Goal: Task Accomplishment & Management: Manage account settings

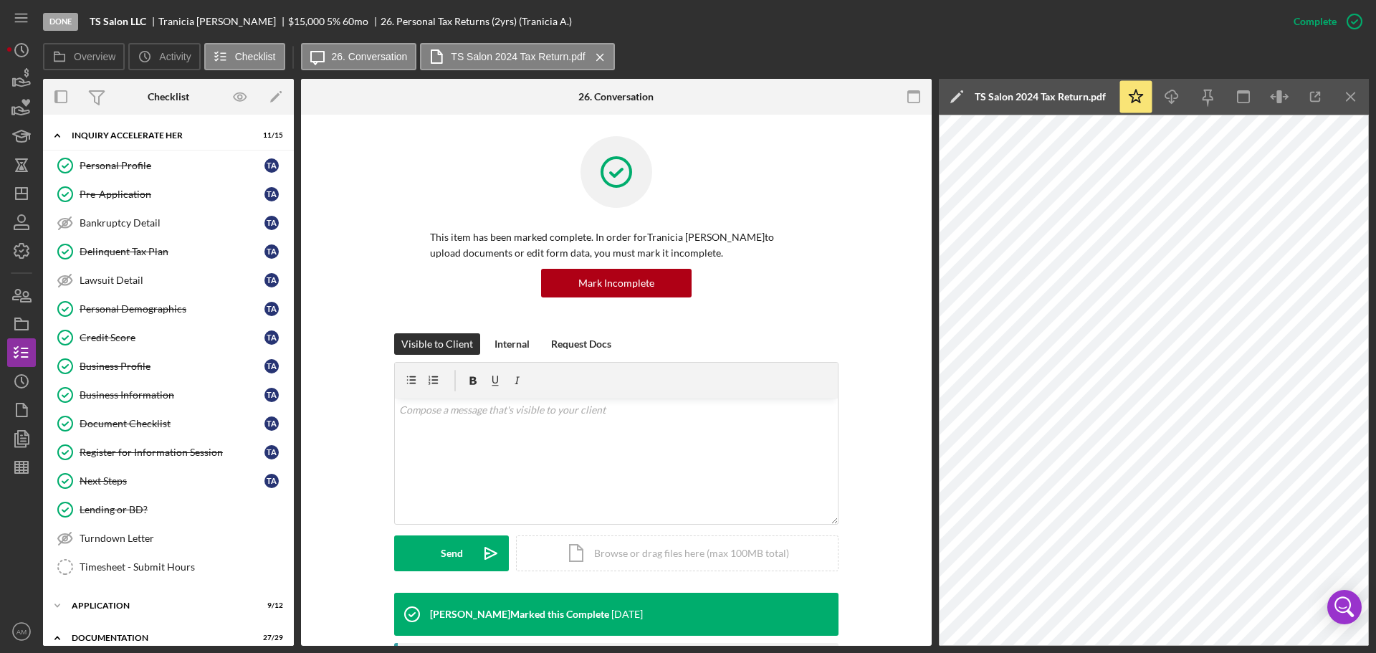
scroll to position [358, 0]
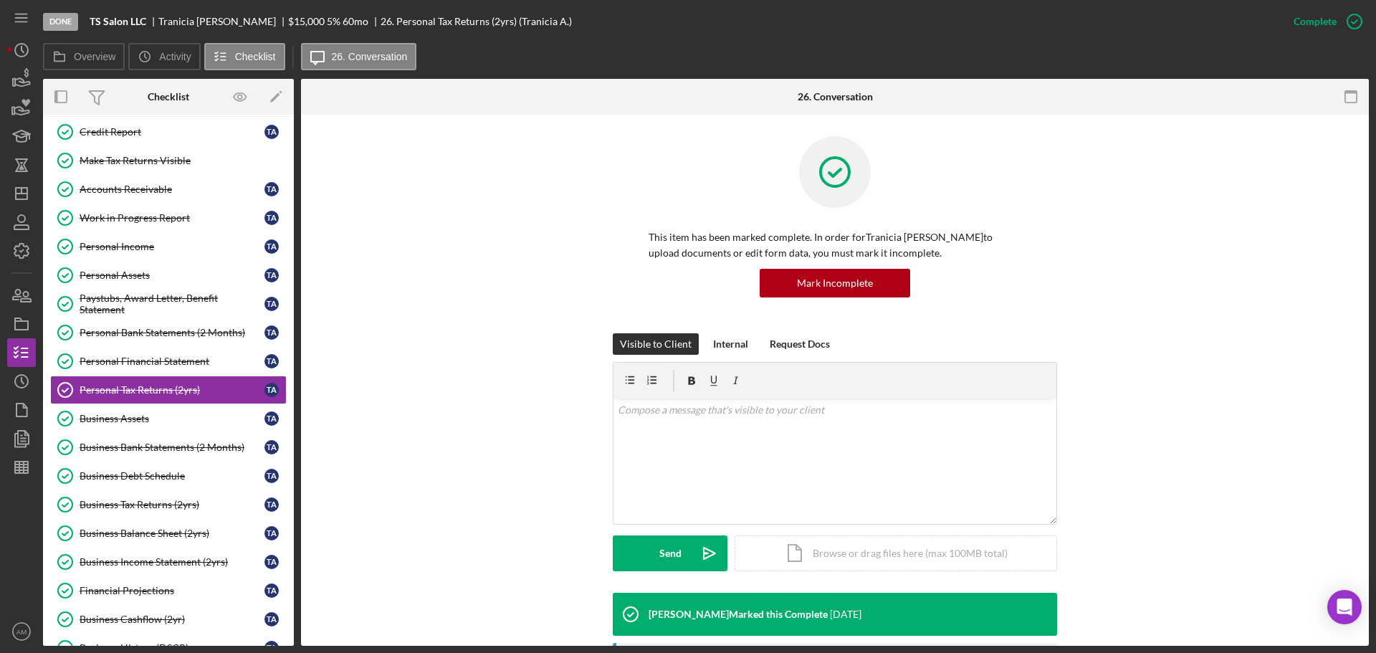
scroll to position [108, 0]
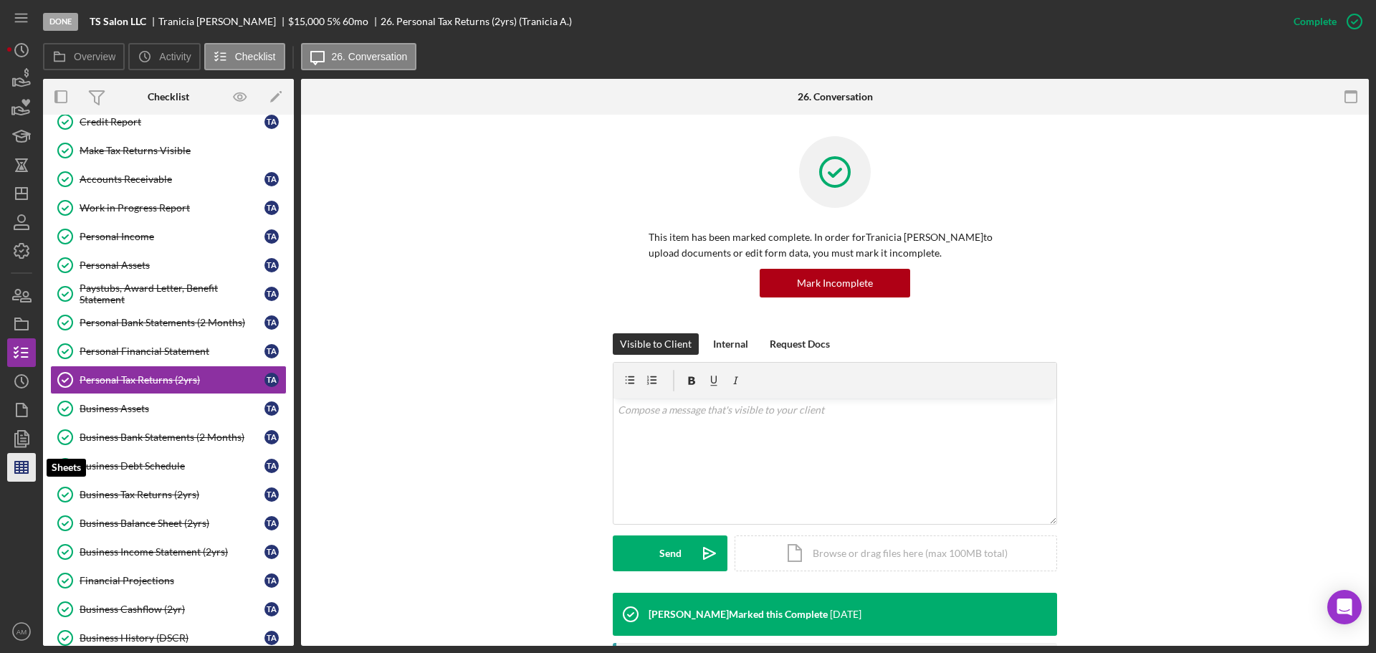
click at [16, 466] on icon "button" at bounding box center [22, 468] width 36 height 36
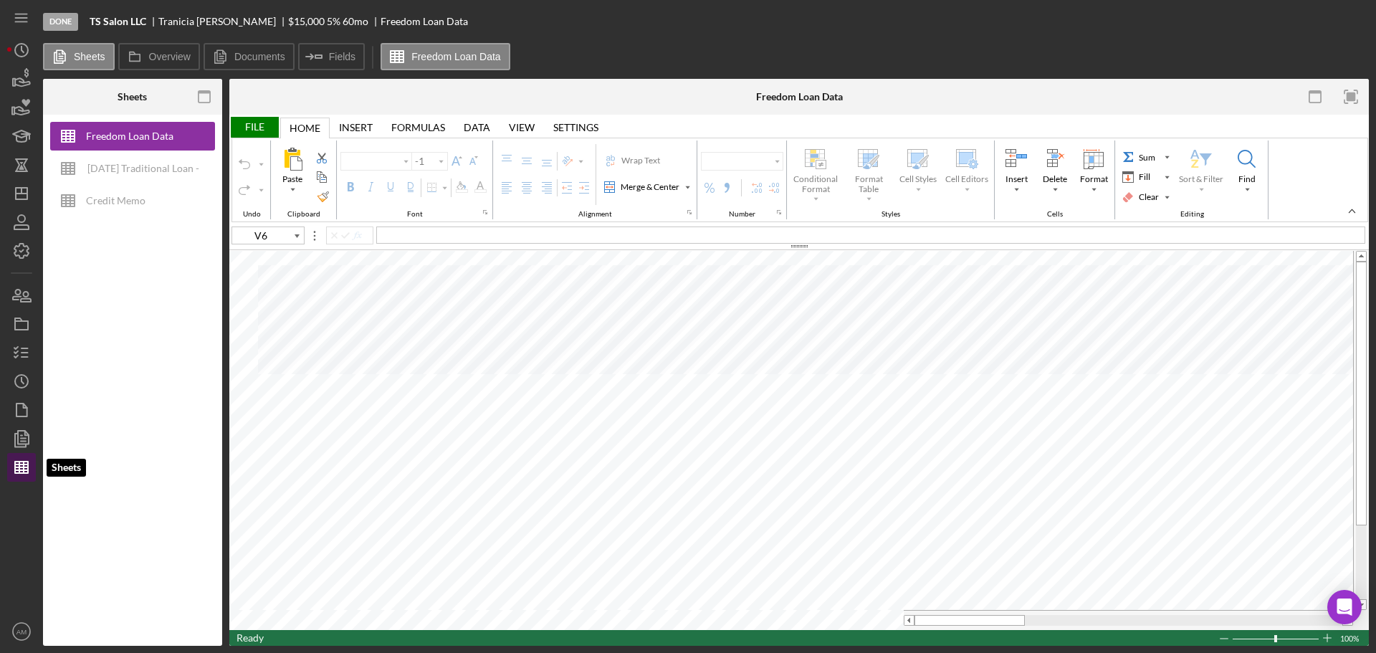
type input "Aptos Narrow"
type input "11"
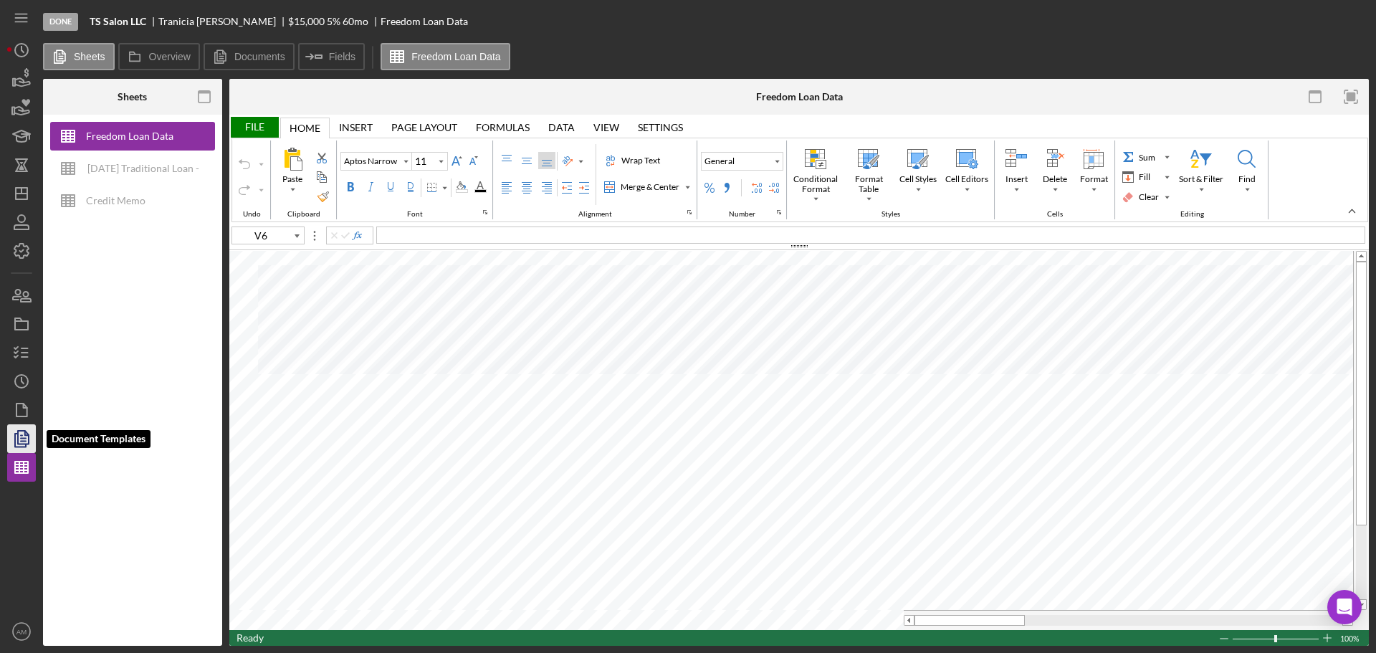
click at [25, 429] on icon "button" at bounding box center [22, 439] width 36 height 36
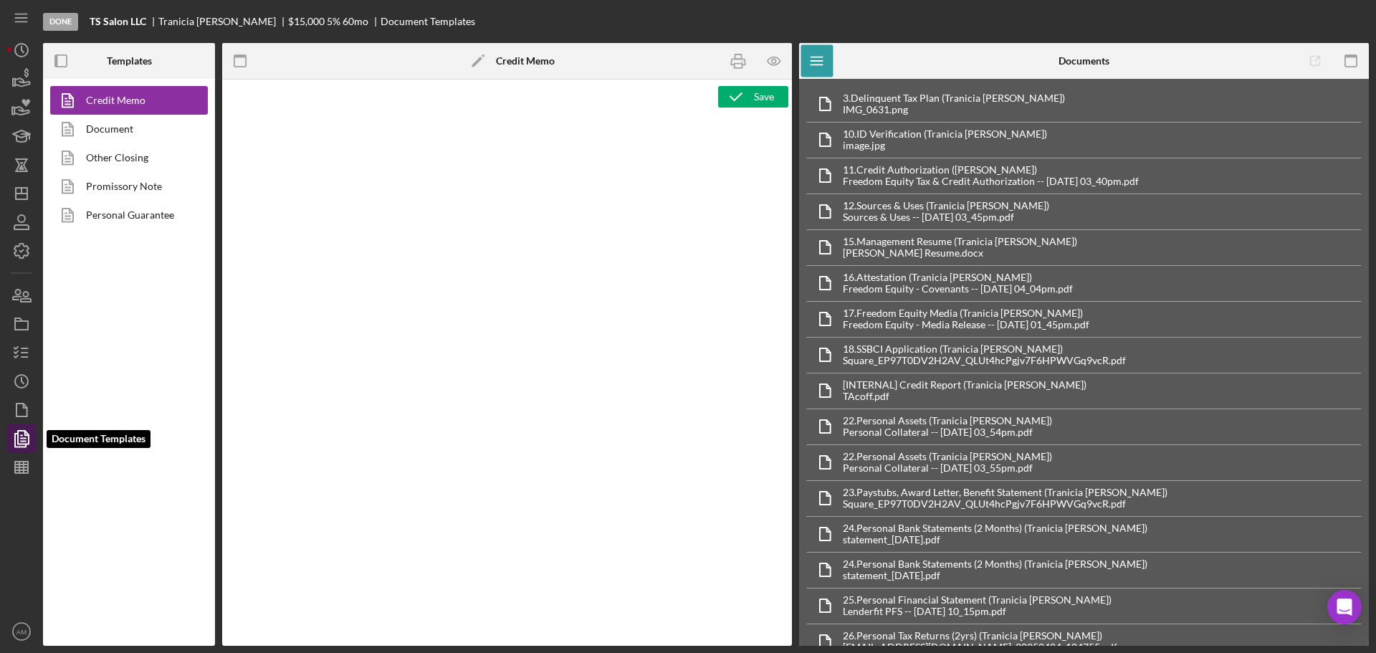
type textarea "<p style="text-align: center">FREEDOM EQUITY INC.</p> <p style="text-align: lef…"
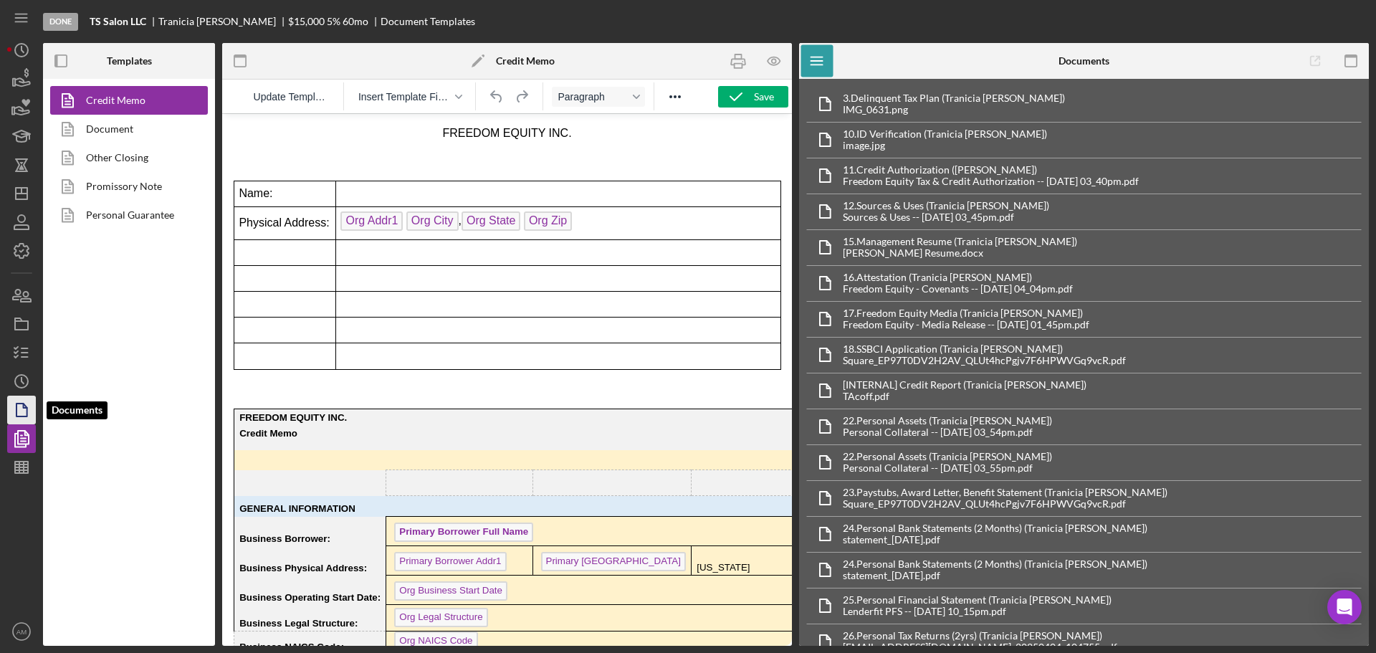
click at [19, 406] on icon "button" at bounding box center [22, 410] width 36 height 36
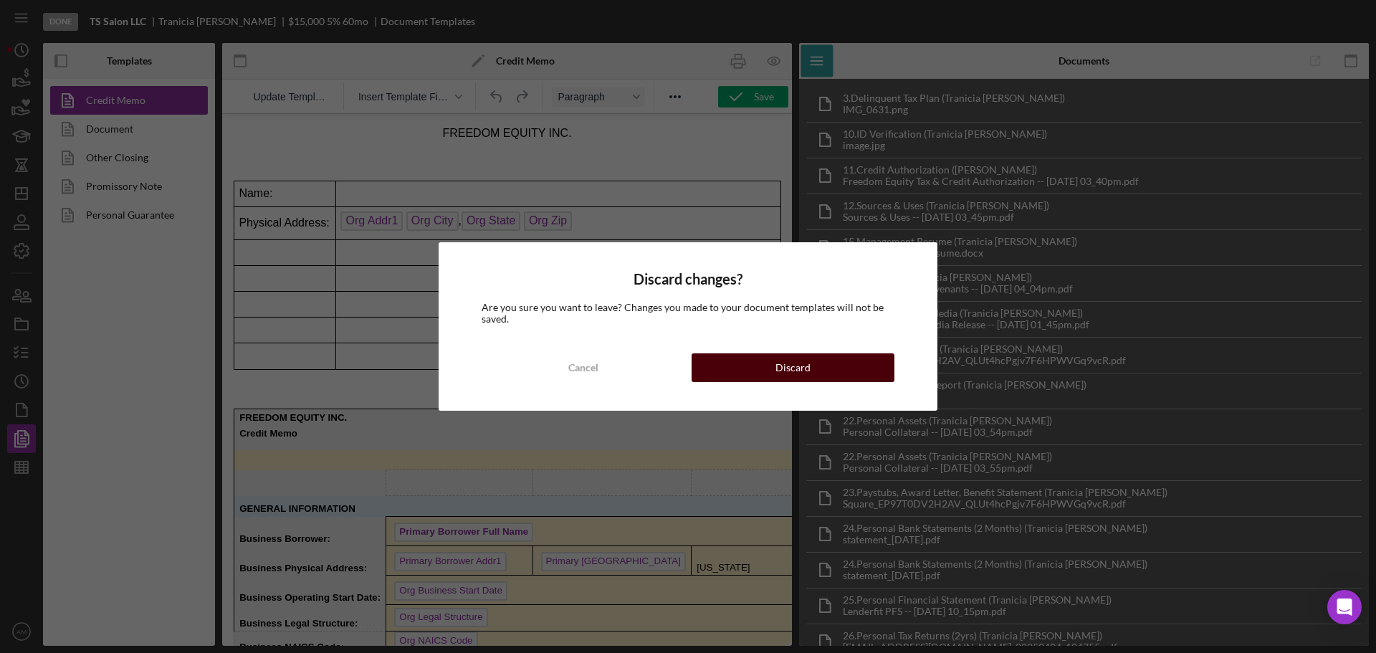
click at [809, 367] on button "Discard" at bounding box center [793, 367] width 203 height 29
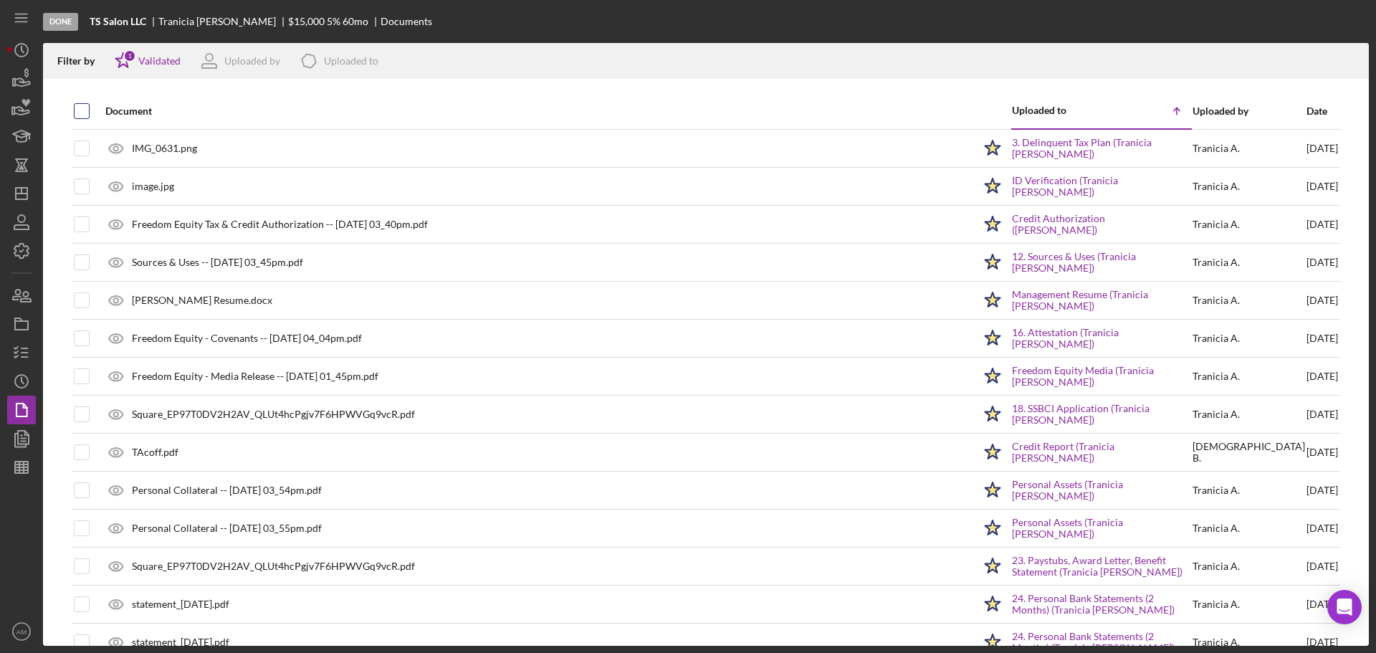
click at [86, 110] on input "checkbox" at bounding box center [82, 111] width 14 height 14
checkbox input "true"
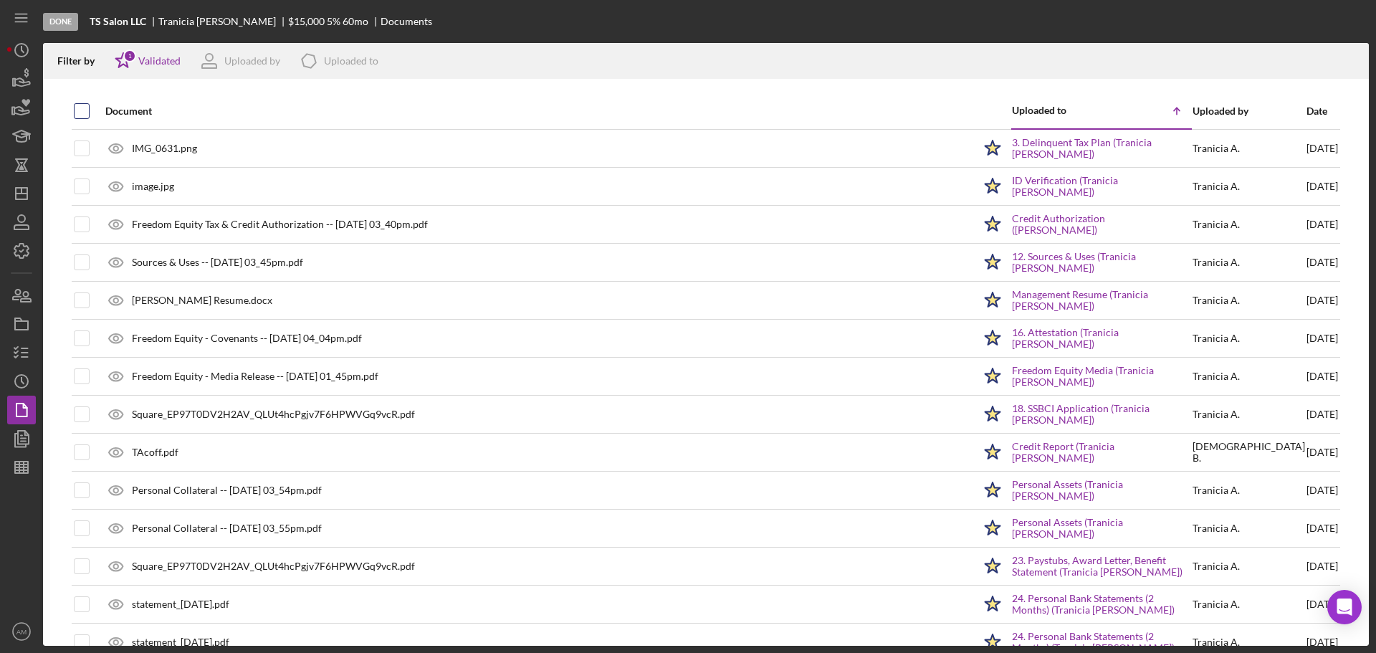
checkbox input "true"
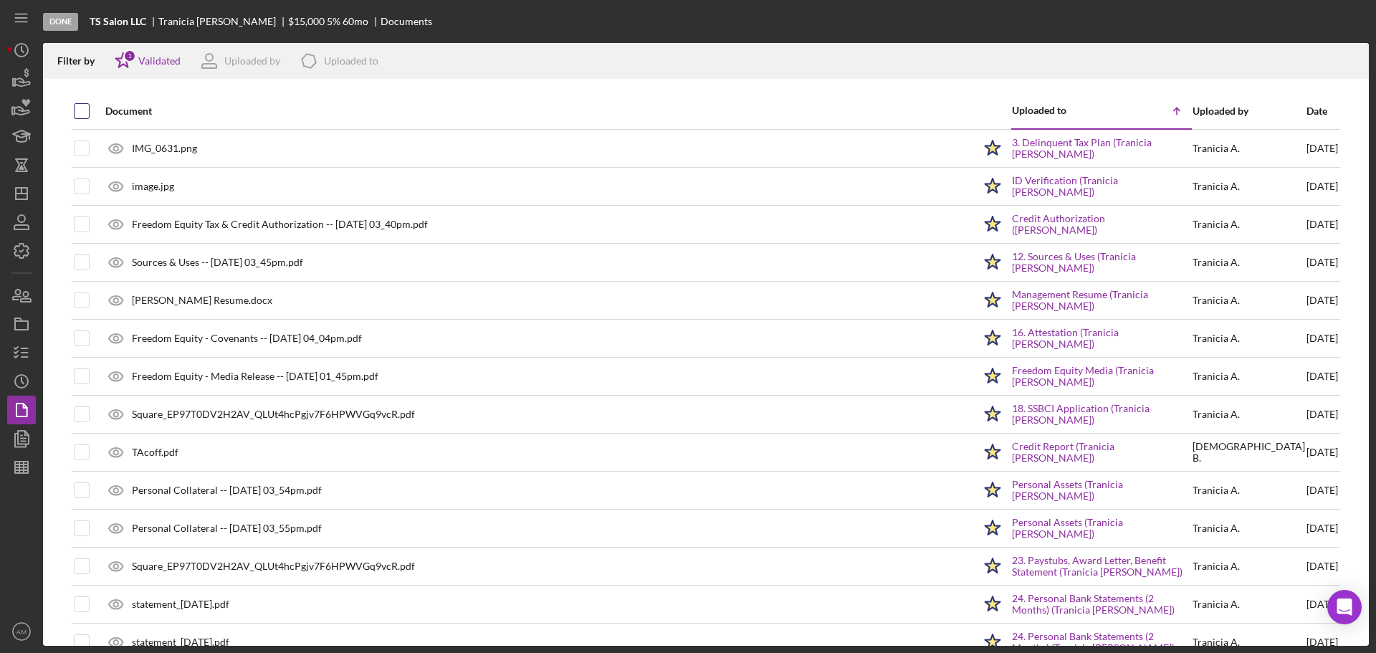
checkbox input "true"
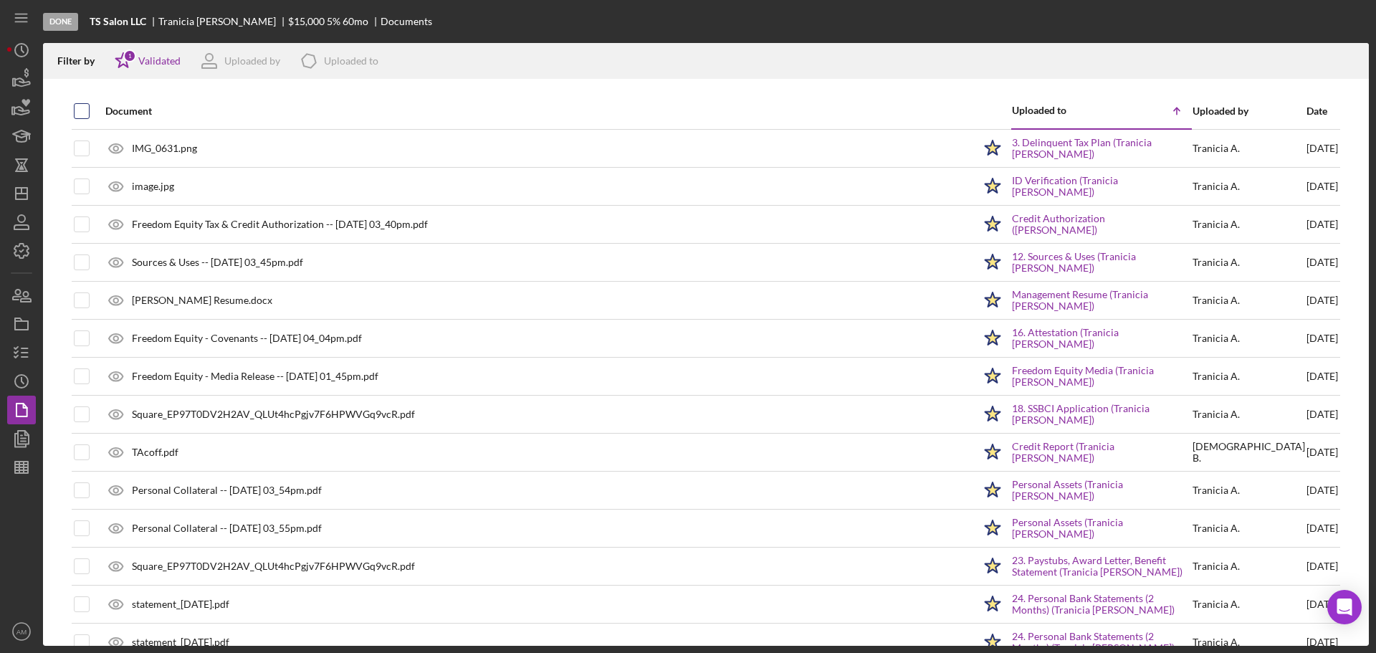
checkbox input "true"
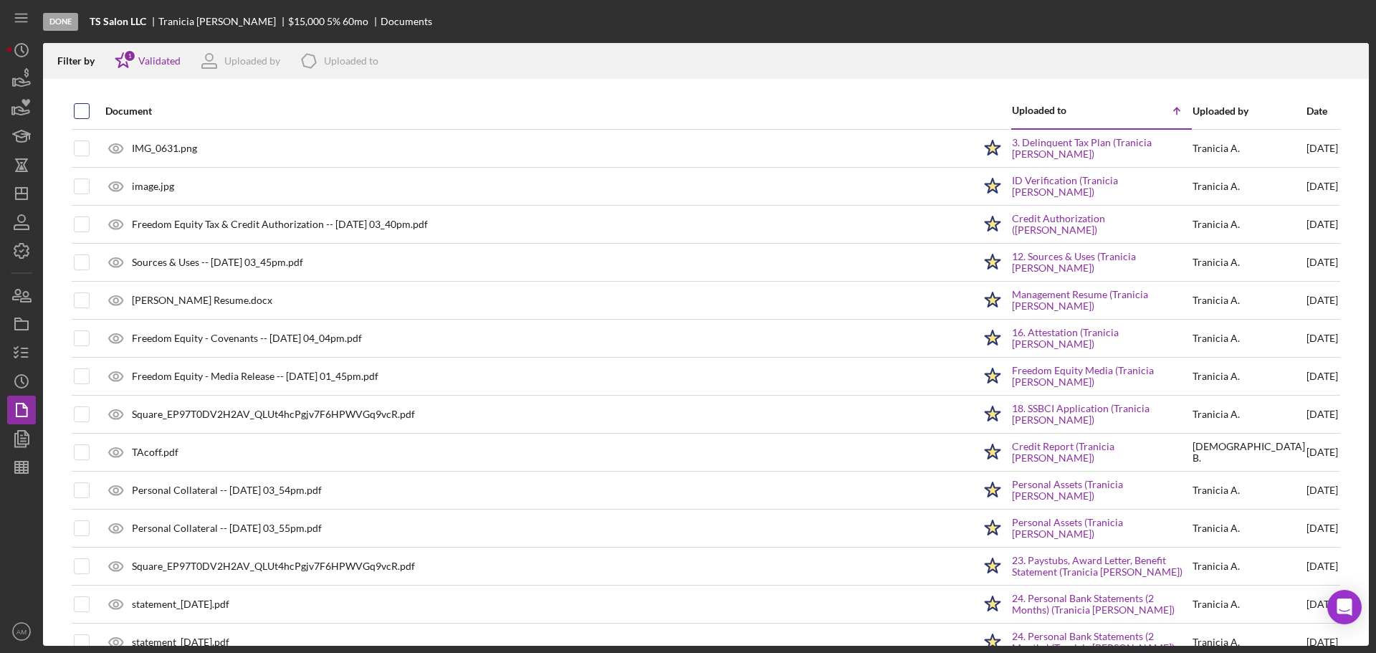
checkbox input "true"
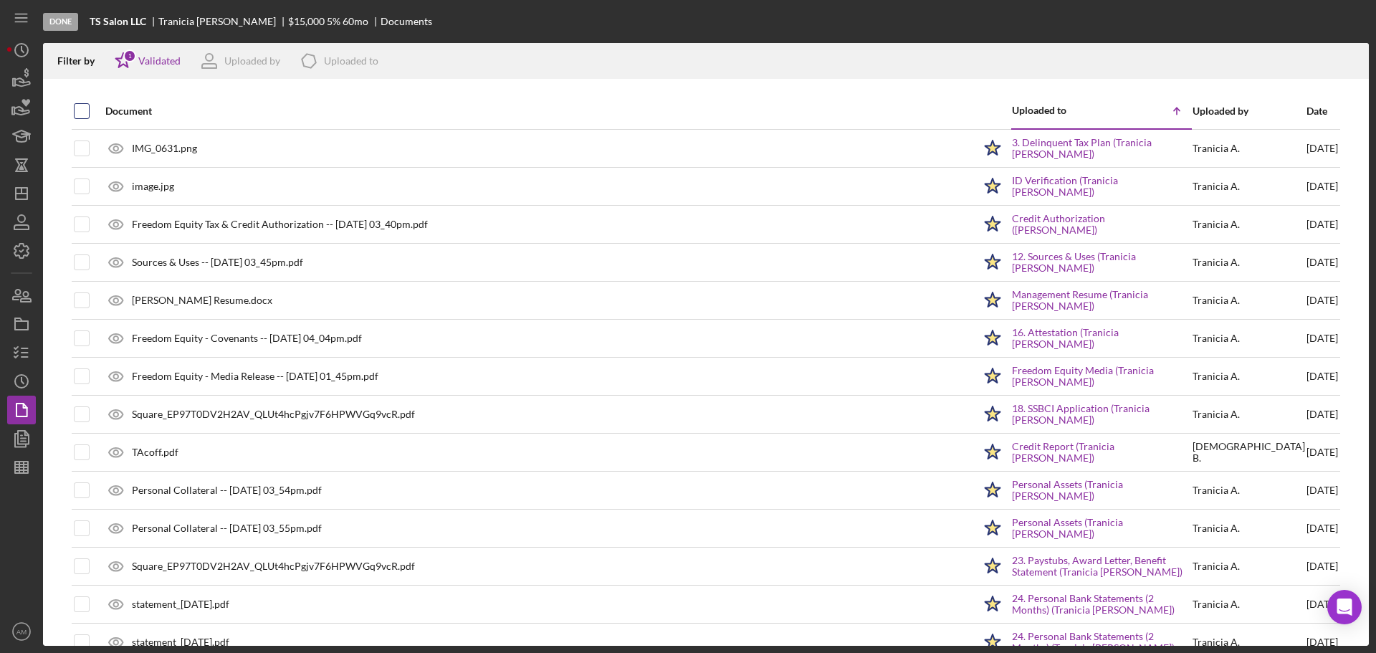
checkbox input "true"
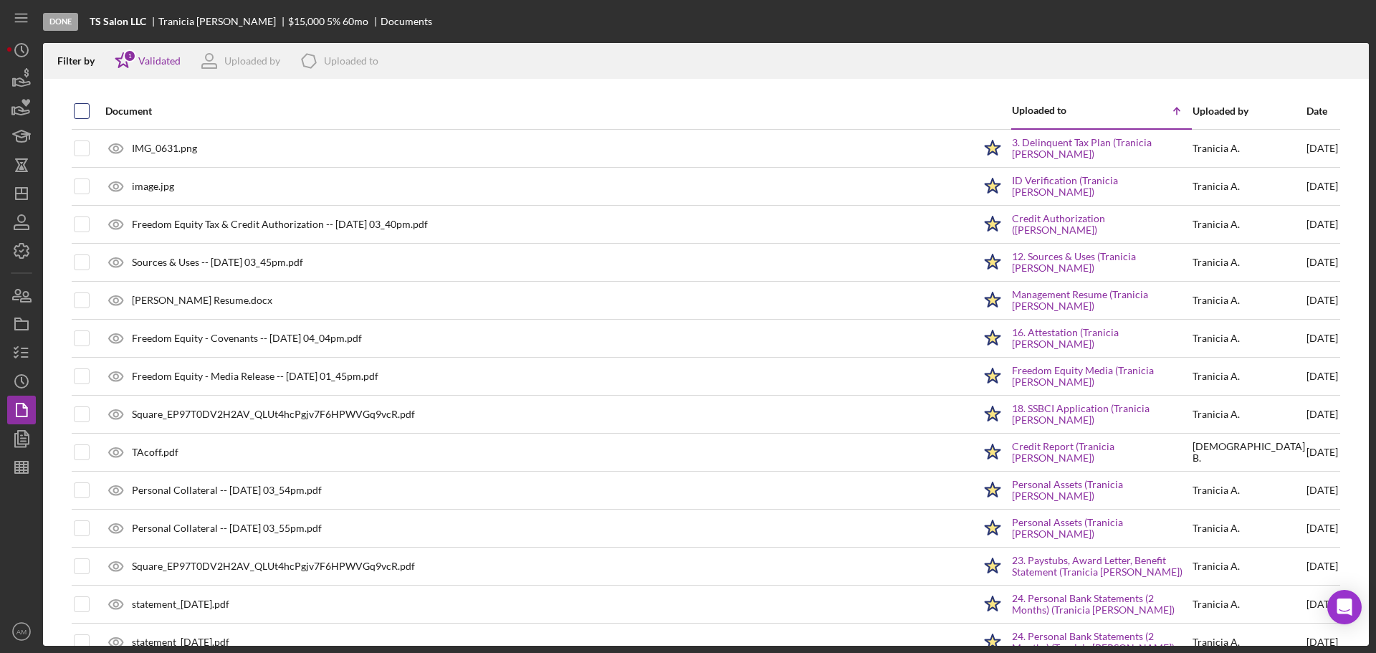
checkbox input "true"
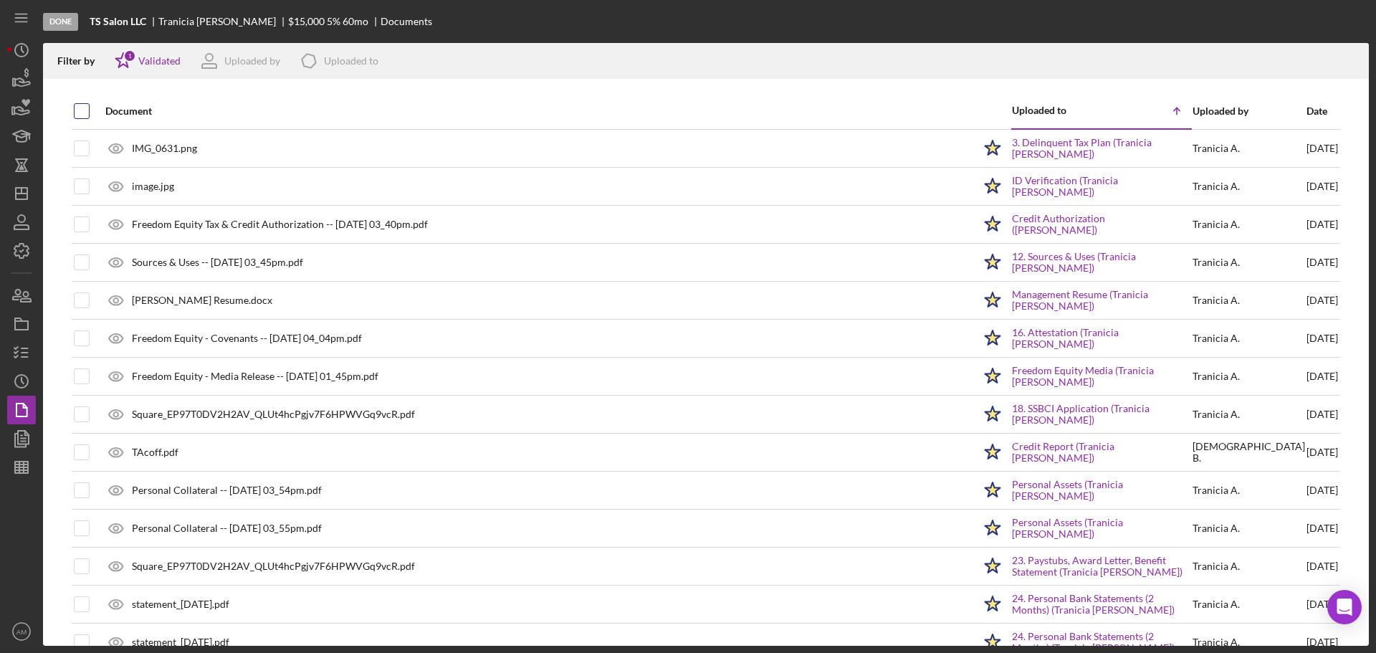
checkbox input "true"
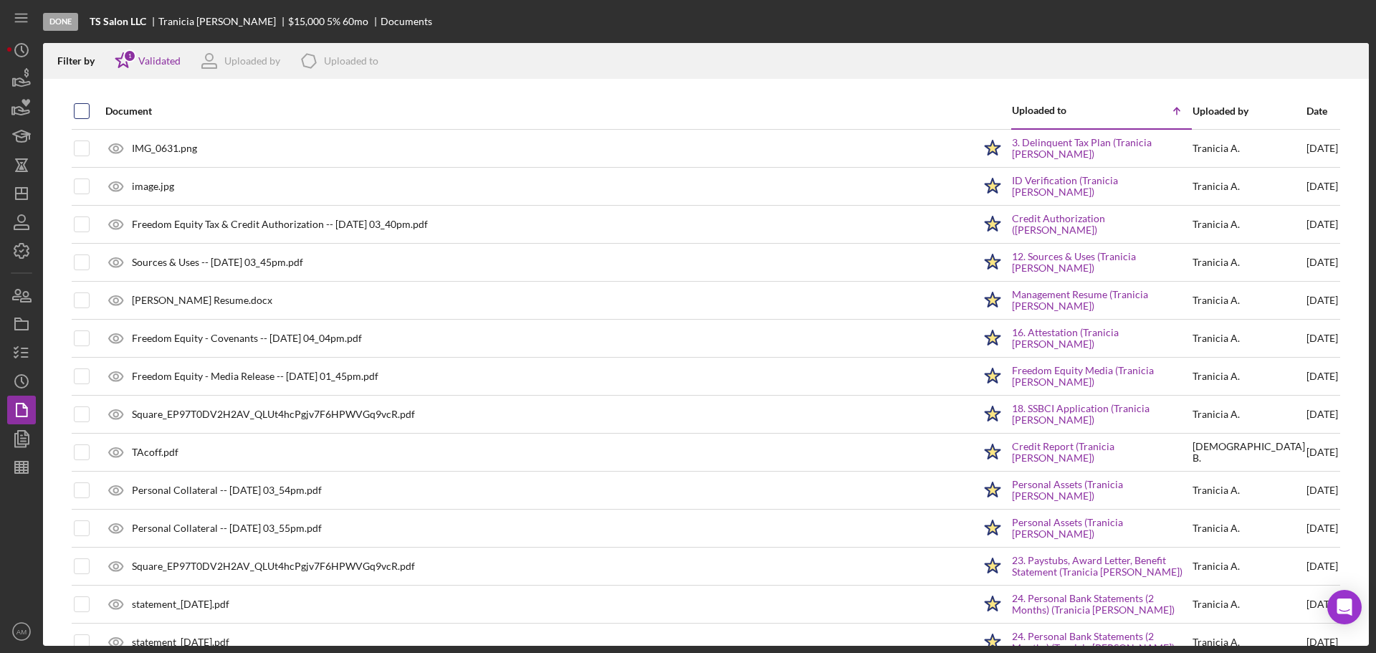
checkbox input "true"
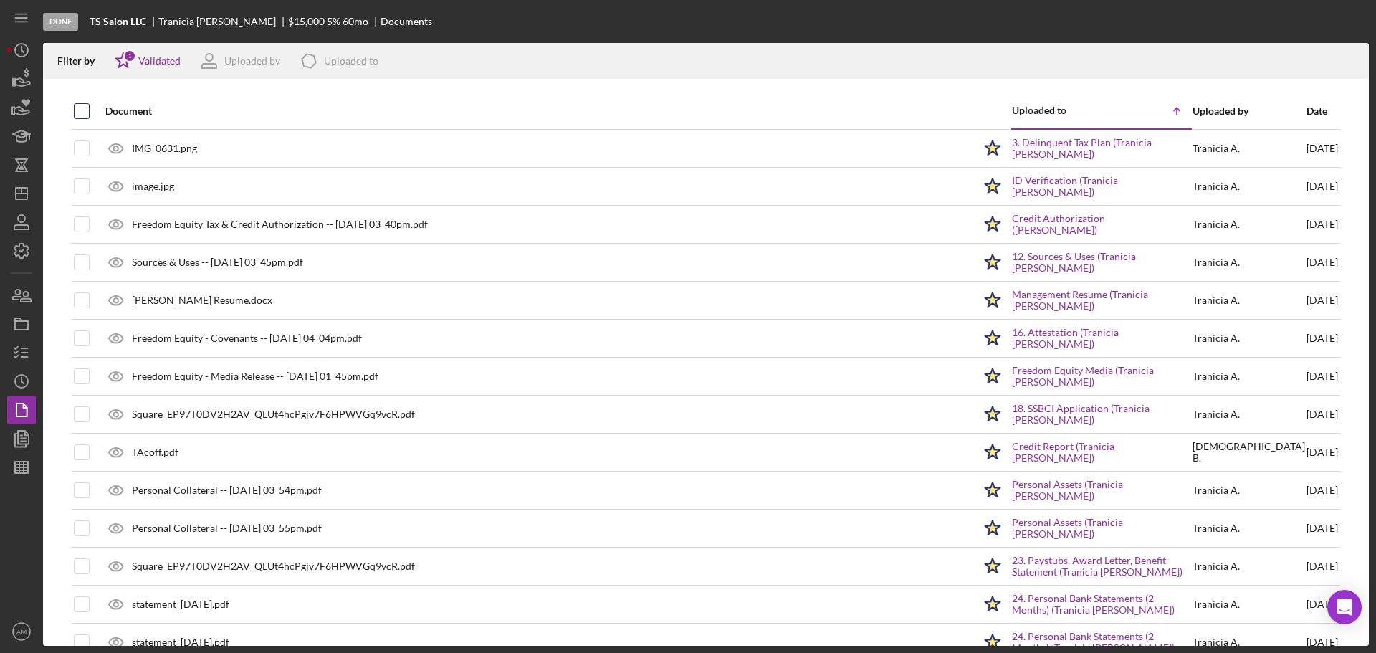
checkbox input "true"
click at [1356, 60] on icon "Icon/Download" at bounding box center [1352, 61] width 32 height 32
